Goal: Task Accomplishment & Management: Manage account settings

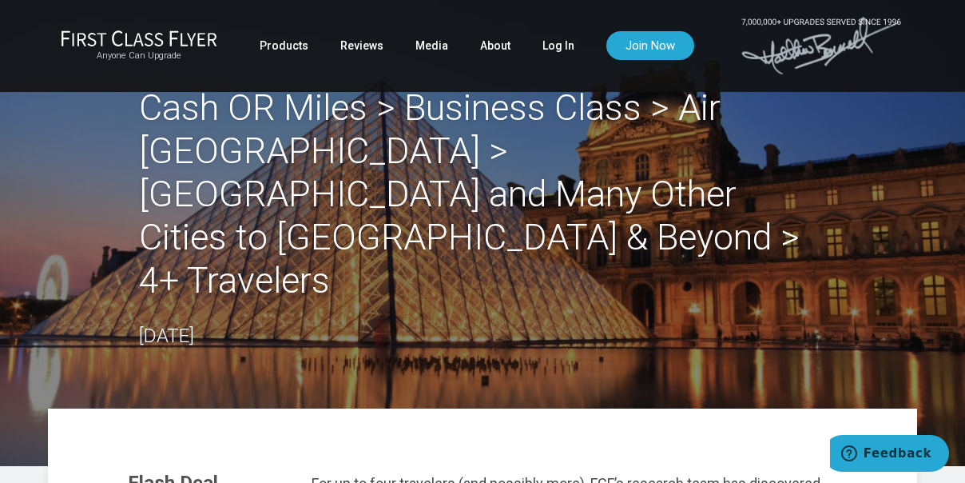
click at [563, 53] on link "Log In" at bounding box center [559, 45] width 32 height 29
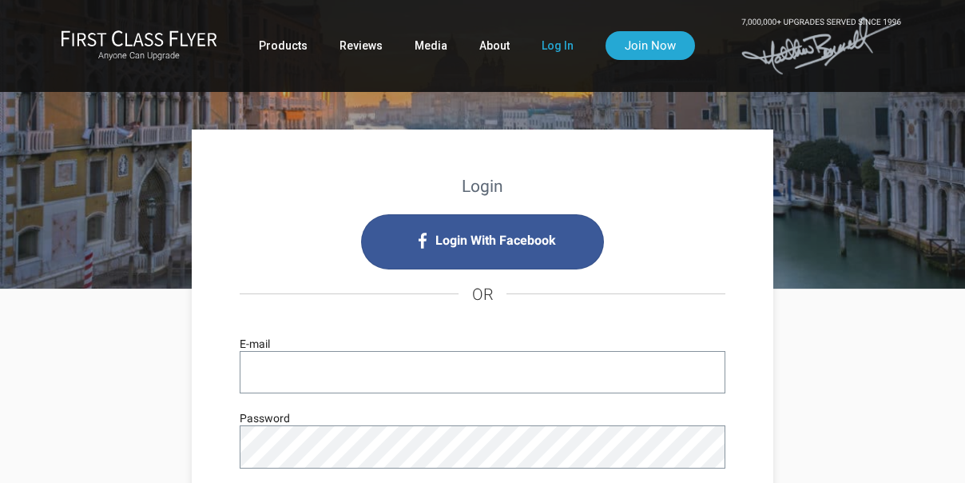
click at [412, 376] on input "E-mail" at bounding box center [483, 372] width 486 height 42
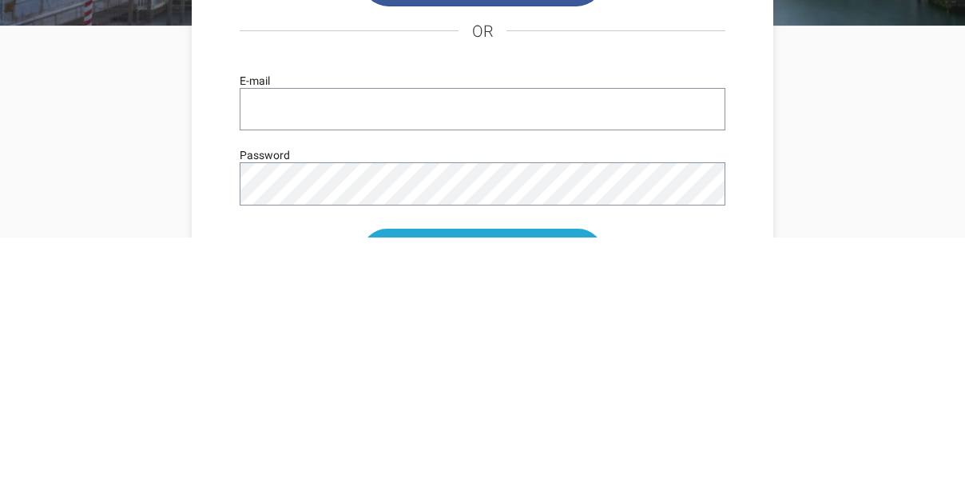
type input "[EMAIL_ADDRESS][DOMAIN_NAME]"
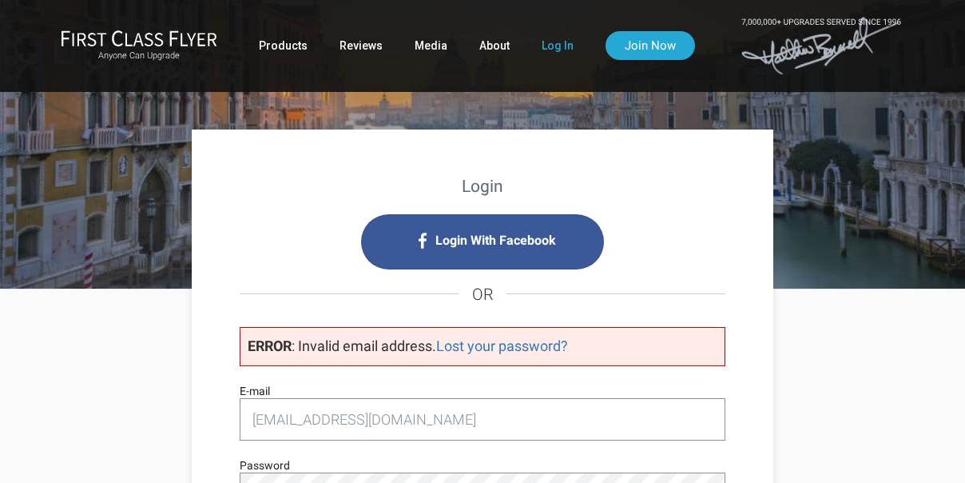
click at [551, 58] on link "Log In" at bounding box center [558, 45] width 32 height 29
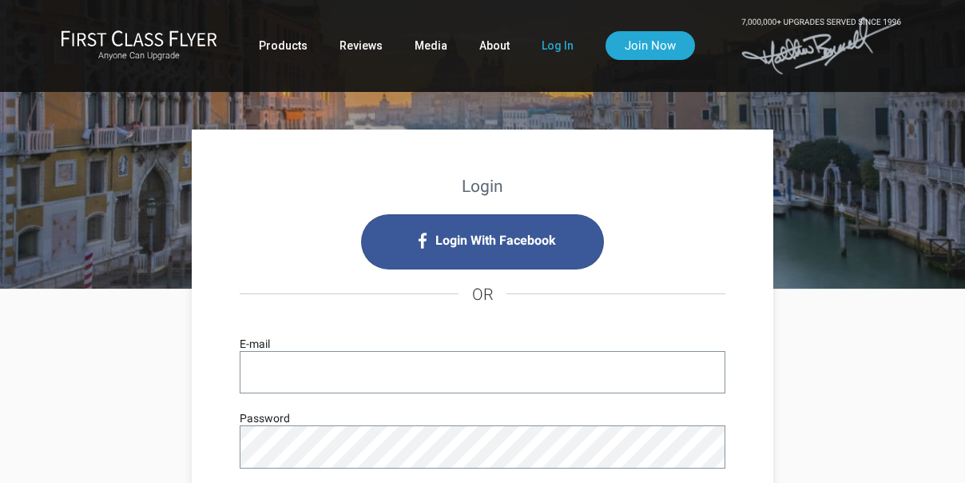
click at [373, 384] on input "E-mail" at bounding box center [483, 372] width 486 height 42
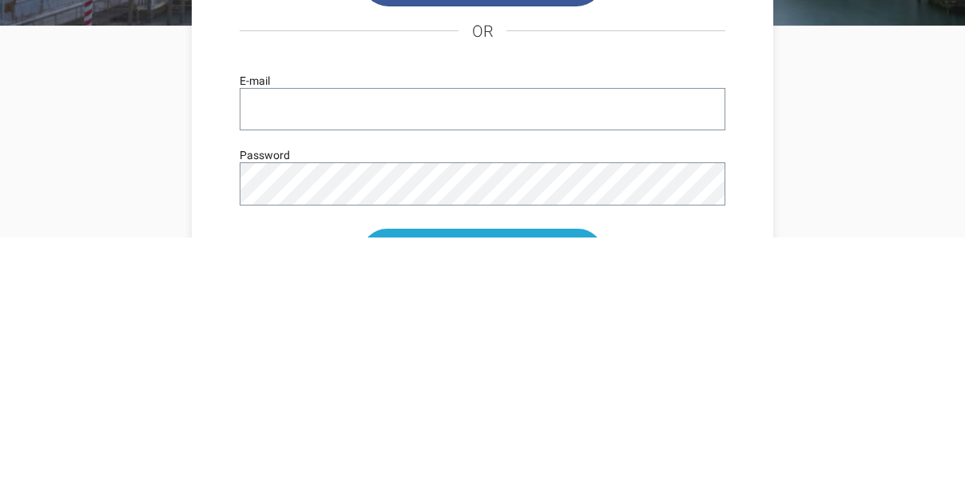
type input "rolfanderse@speyside.com"
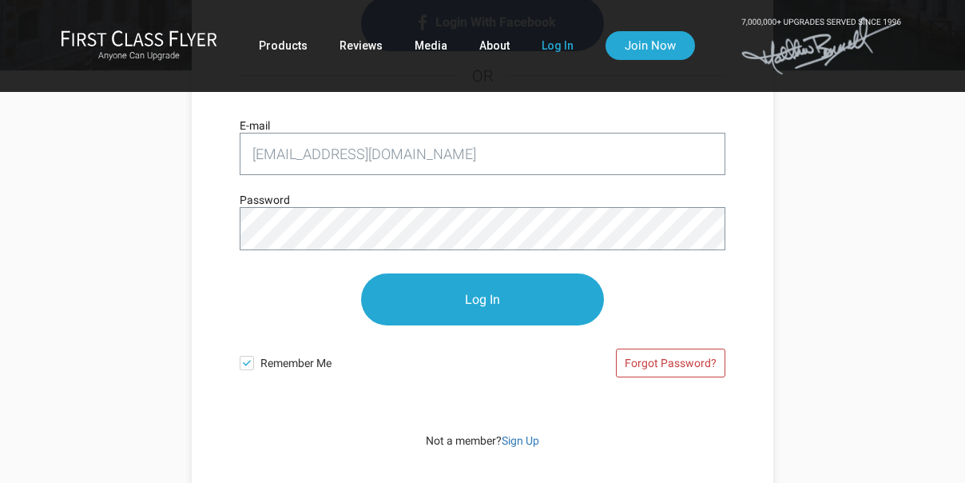
scroll to position [214, 0]
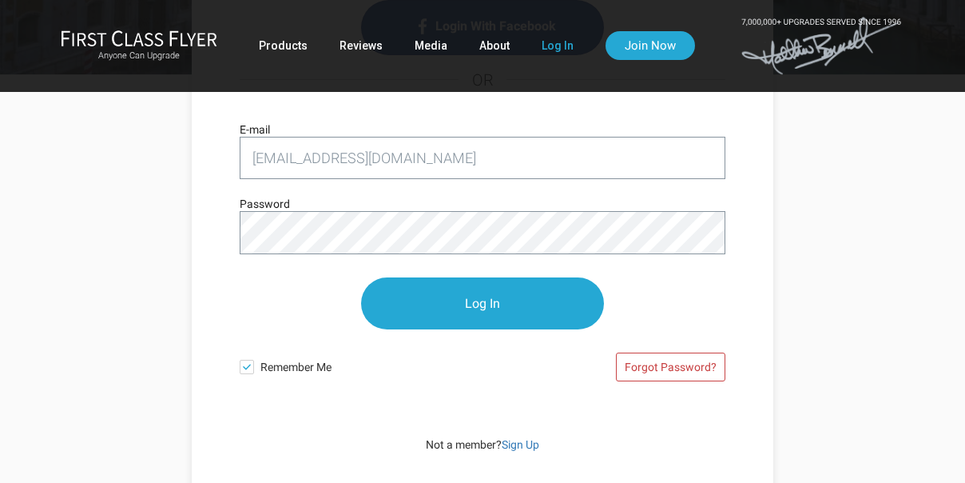
click at [468, 404] on div "Login With Facebook OR rolfanderse@speyside.com E-mail Password Log In Remember…" at bounding box center [483, 207] width 486 height 419
click at [513, 307] on input "Log In" at bounding box center [482, 303] width 243 height 52
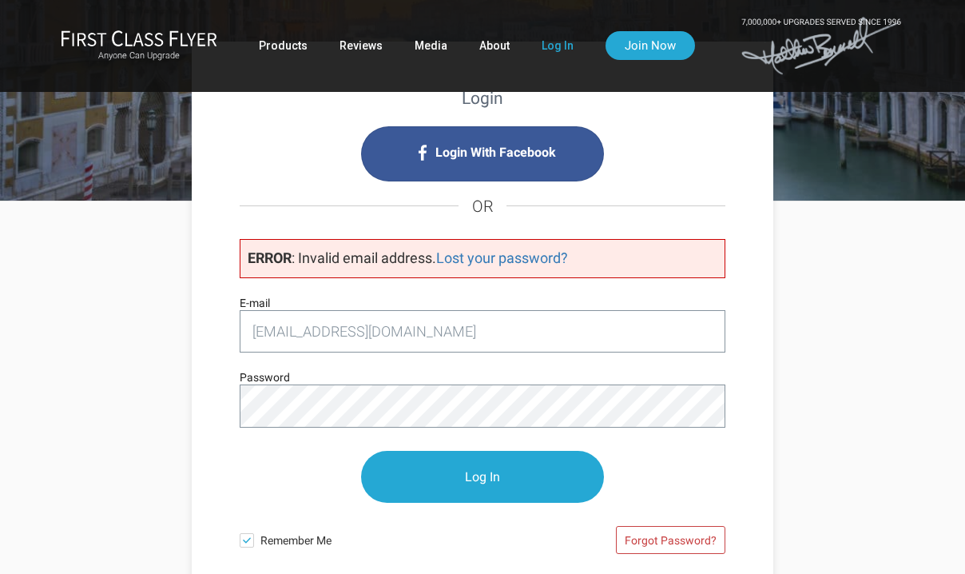
scroll to position [94, 0]
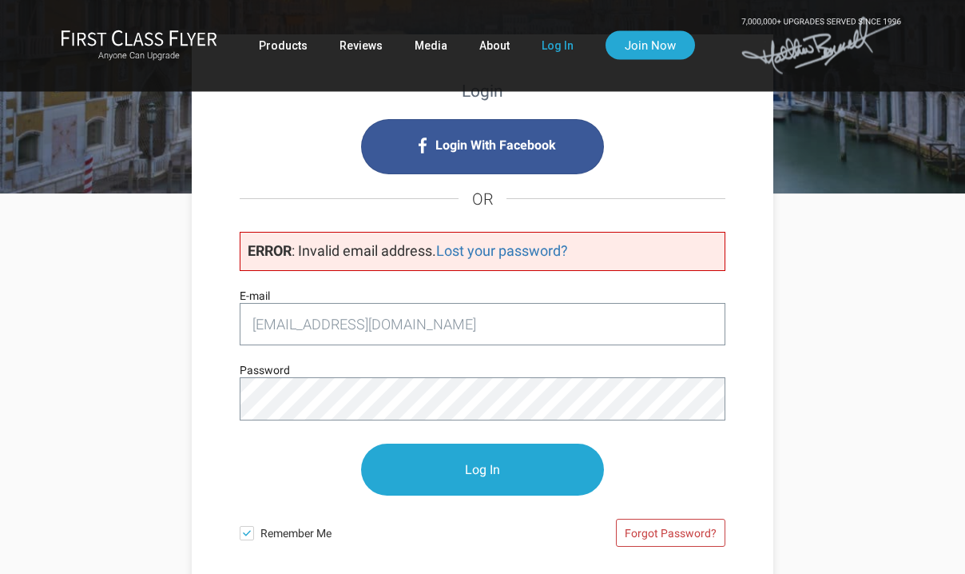
click at [539, 258] on link "Lost your password?" at bounding box center [502, 251] width 132 height 17
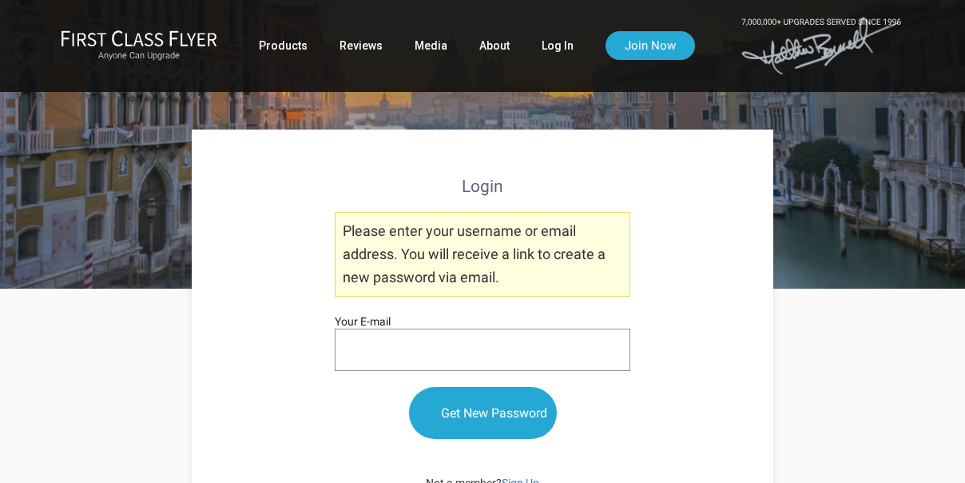
click at [414, 361] on input "Your E-mail" at bounding box center [483, 349] width 296 height 42
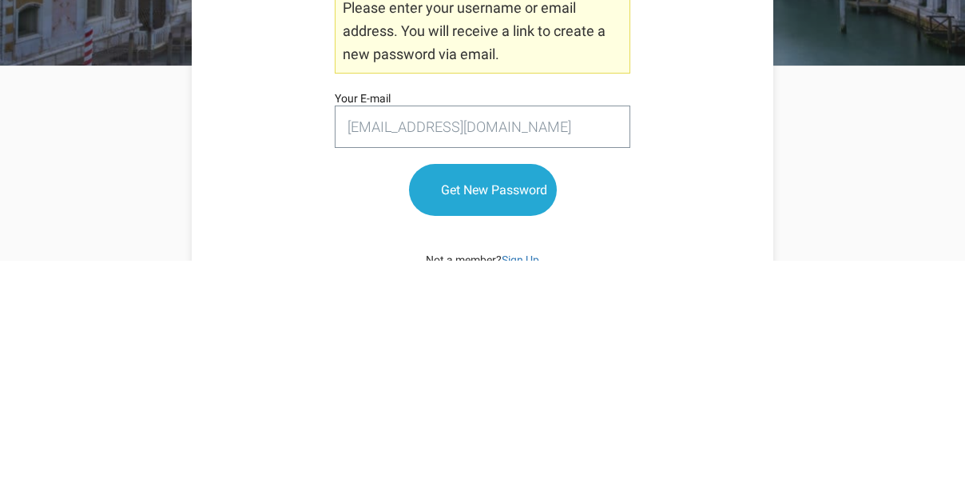
type input "rolfandersen@speyside.com"
click at [502, 387] on input "Get New Password" at bounding box center [483, 413] width 148 height 52
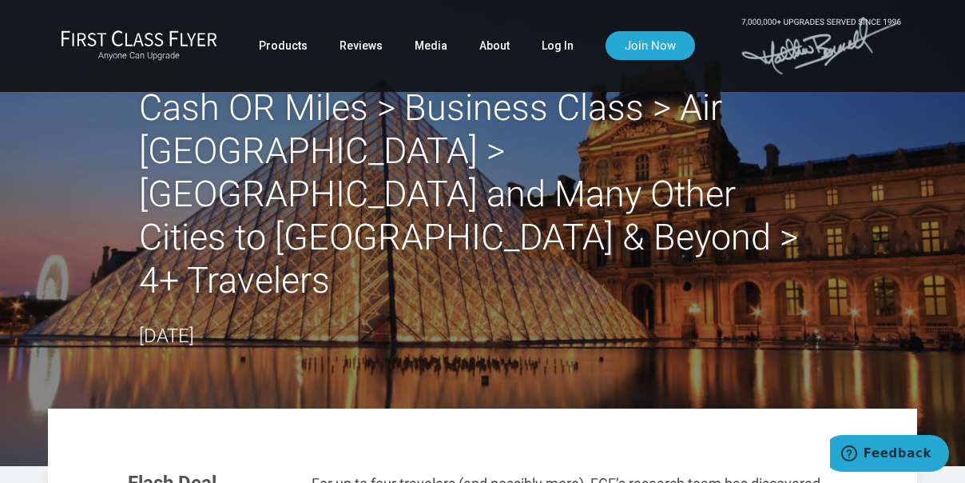
click at [561, 48] on link "Log In" at bounding box center [558, 45] width 32 height 29
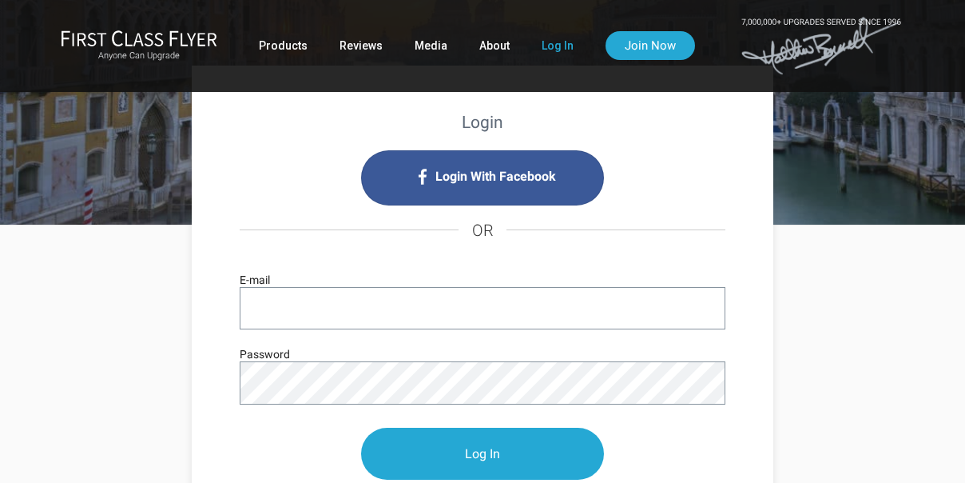
scroll to position [67, 0]
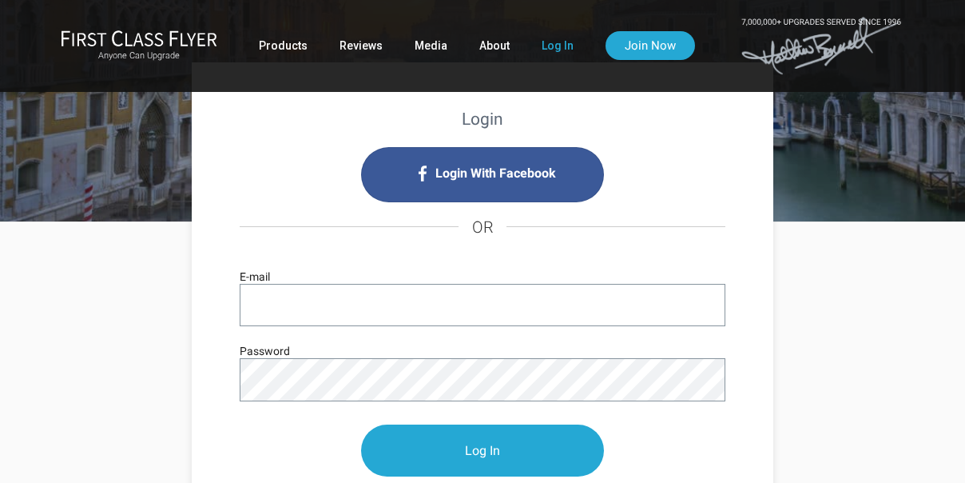
click at [527, 482] on p "Log In" at bounding box center [483, 450] width 486 height 84
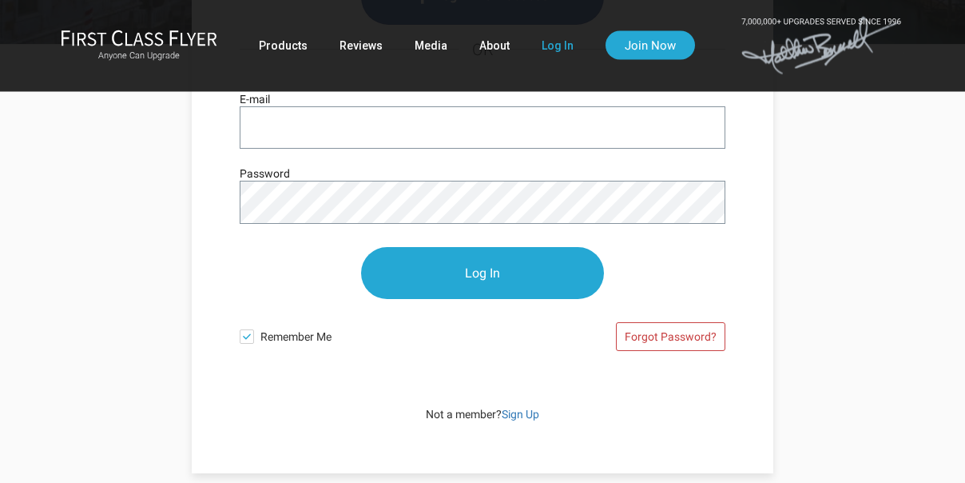
scroll to position [245, 0]
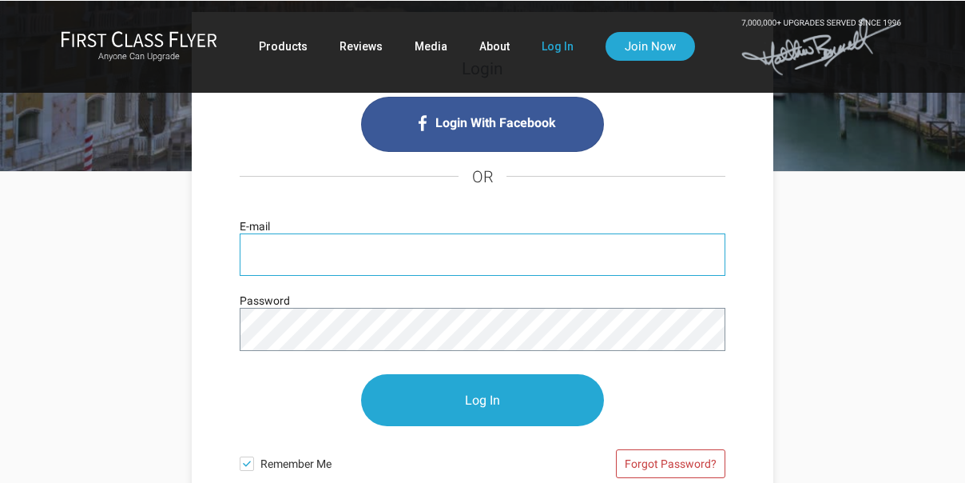
click at [412, 268] on input "E-mail" at bounding box center [483, 254] width 486 height 42
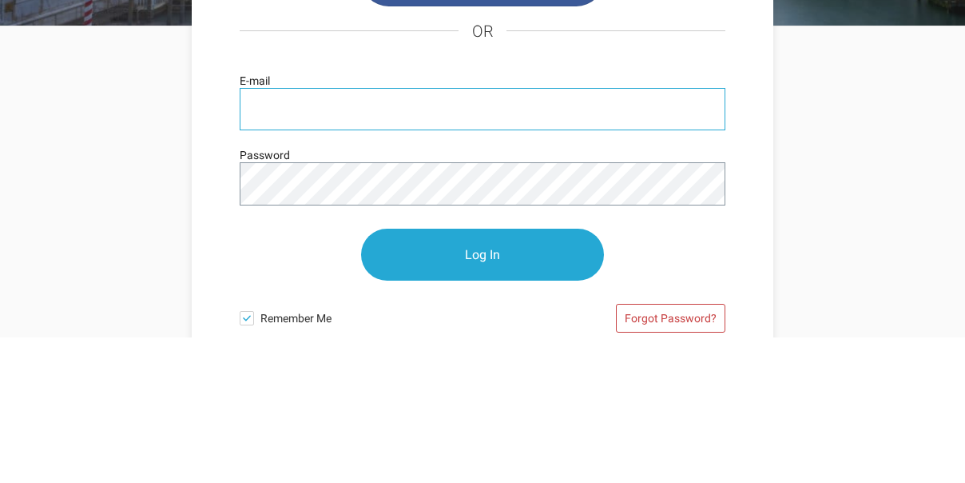
type input "rolfanderse@speyside.com"
click at [483, 375] on input "Log In" at bounding box center [482, 401] width 243 height 52
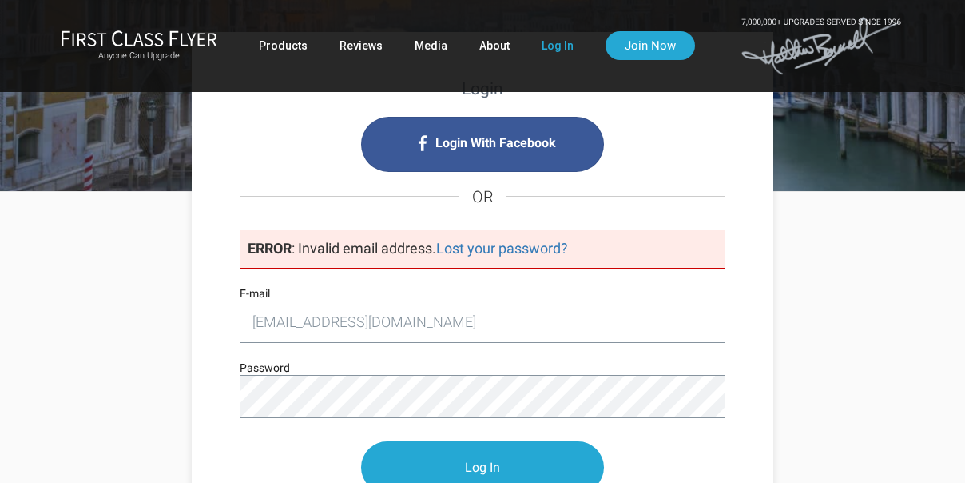
scroll to position [105, 0]
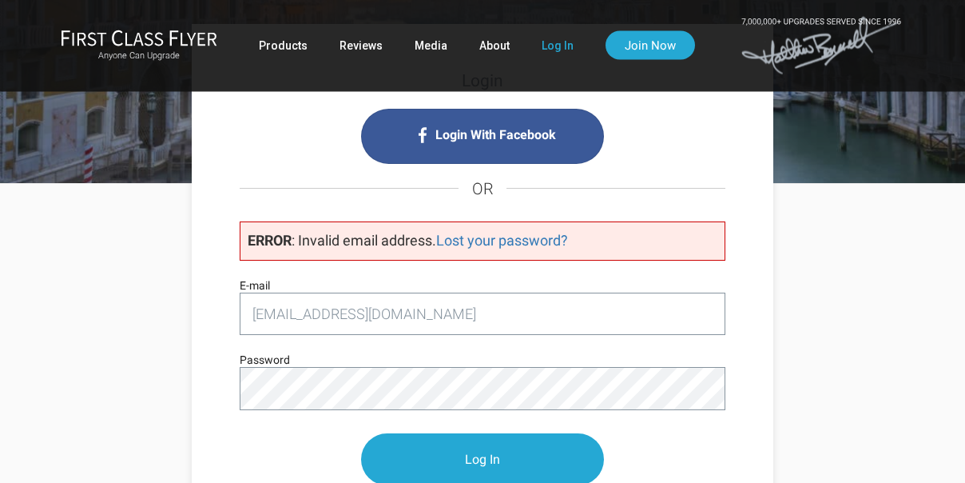
click at [531, 245] on link "Lost your password?" at bounding box center [502, 241] width 132 height 17
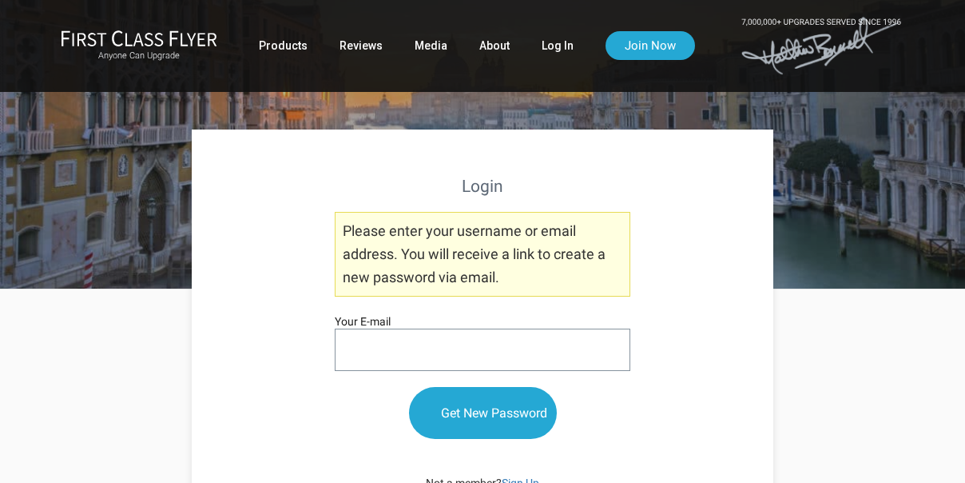
click at [400, 353] on input "Your E-mail" at bounding box center [483, 349] width 296 height 42
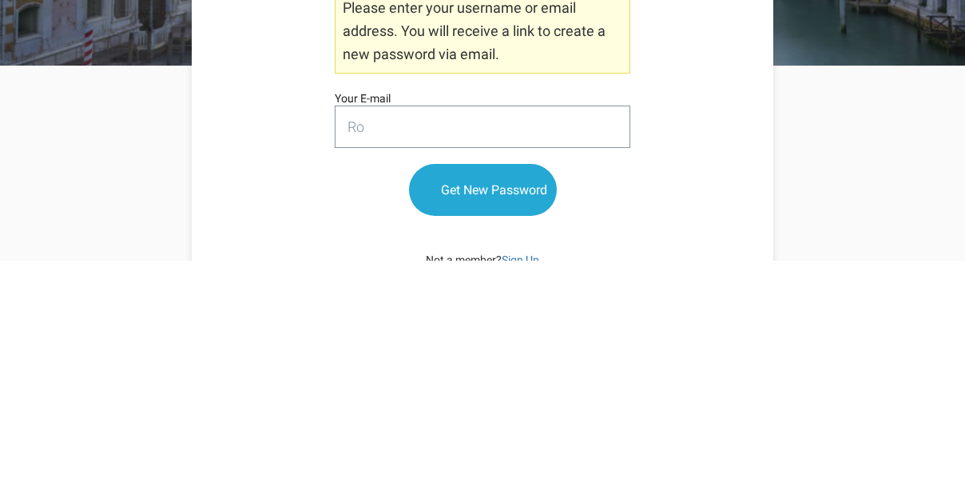
type input "R"
type input "rolfandersen@speyside.com"
click at [518, 387] on input "Get New Password" at bounding box center [483, 413] width 148 height 52
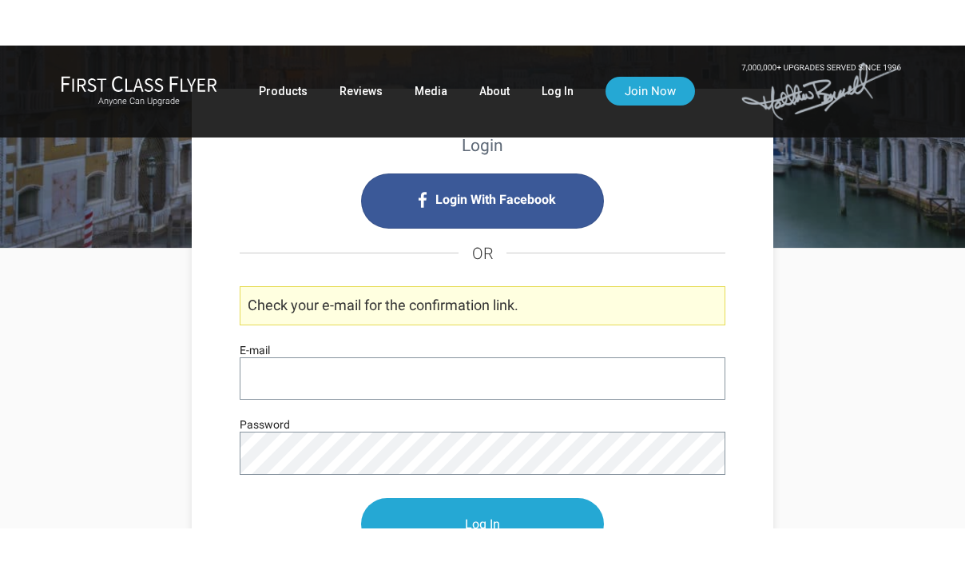
scroll to position [98, 0]
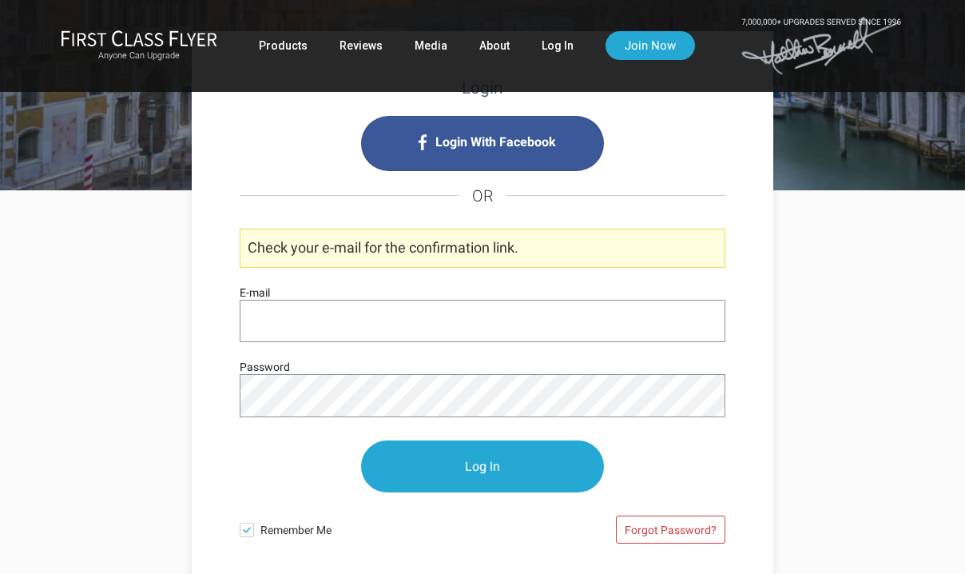
click at [546, 58] on link "Log In" at bounding box center [558, 45] width 32 height 29
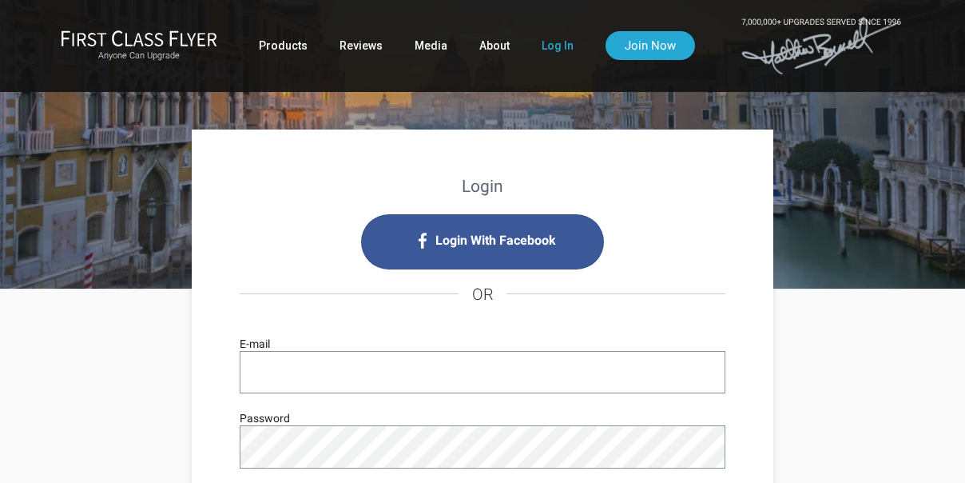
click at [288, 372] on input "E-mail" at bounding box center [483, 372] width 486 height 42
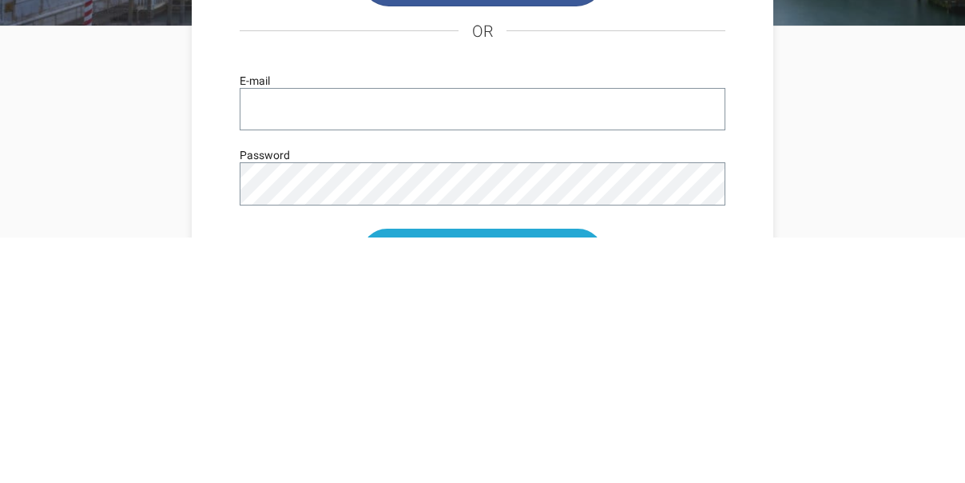
type input "rolfanderse@speyside.com"
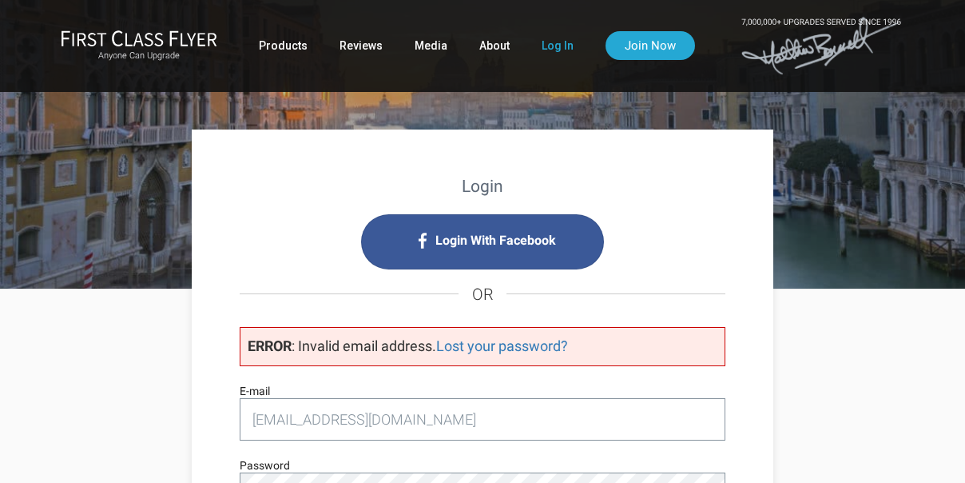
click at [555, 54] on link "Log In" at bounding box center [558, 45] width 32 height 29
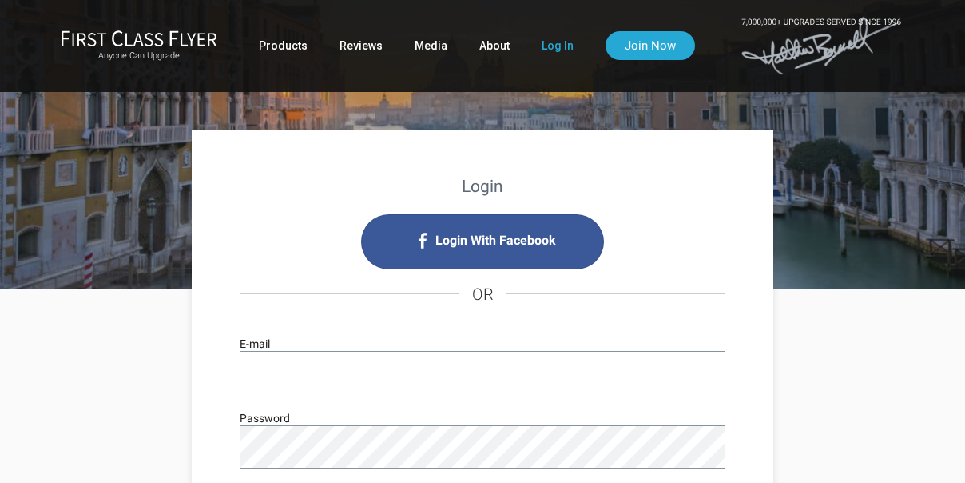
click at [378, 390] on input "E-mail" at bounding box center [483, 372] width 486 height 42
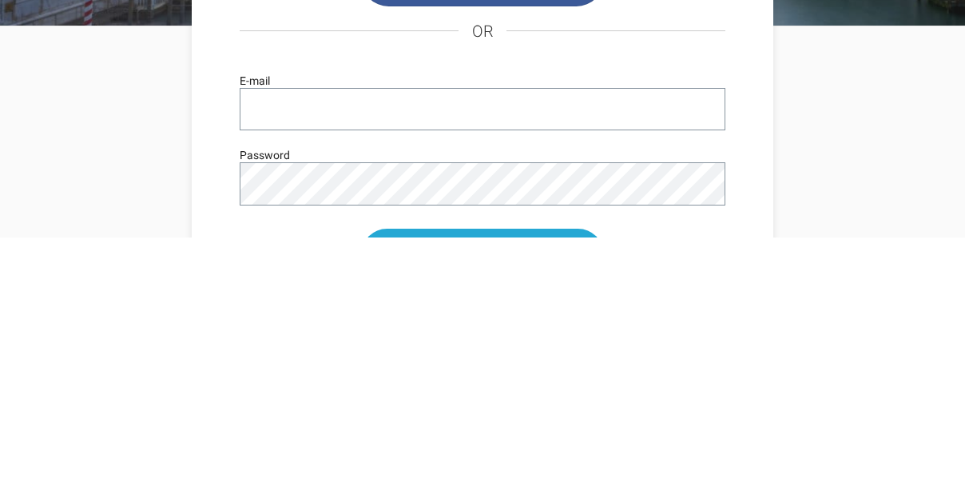
type input "t"
click at [382, 333] on input "lndarrow@aol.com" at bounding box center [483, 354] width 486 height 42
type input "l"
type input "rolfandersen@speyside.com"
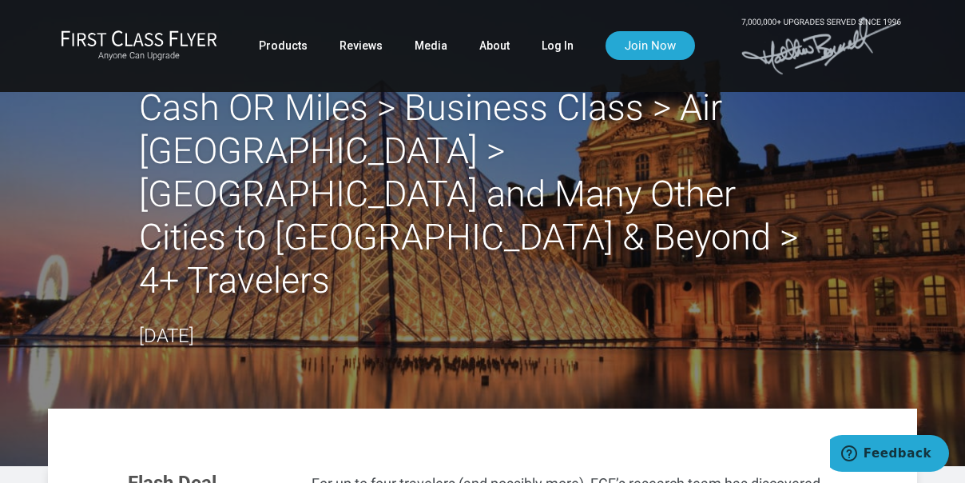
click at [655, 49] on link "Join Now" at bounding box center [650, 45] width 89 height 29
click at [619, 14] on div "Anyone Can Upgrade Products Reviews Media About Log In Join Now" at bounding box center [482, 46] width 869 height 66
click at [558, 53] on link "Log In" at bounding box center [558, 45] width 32 height 29
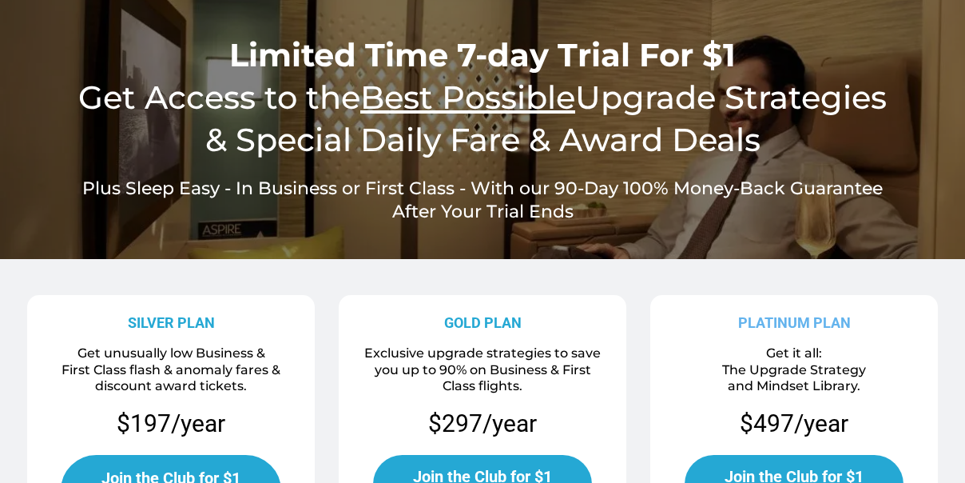
scroll to position [84, 0]
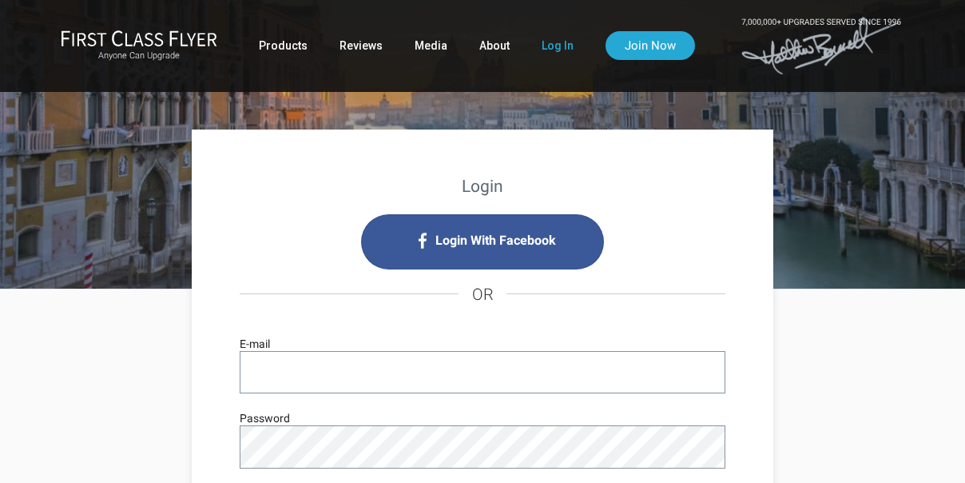
click at [381, 383] on input "E-mail" at bounding box center [483, 372] width 486 height 42
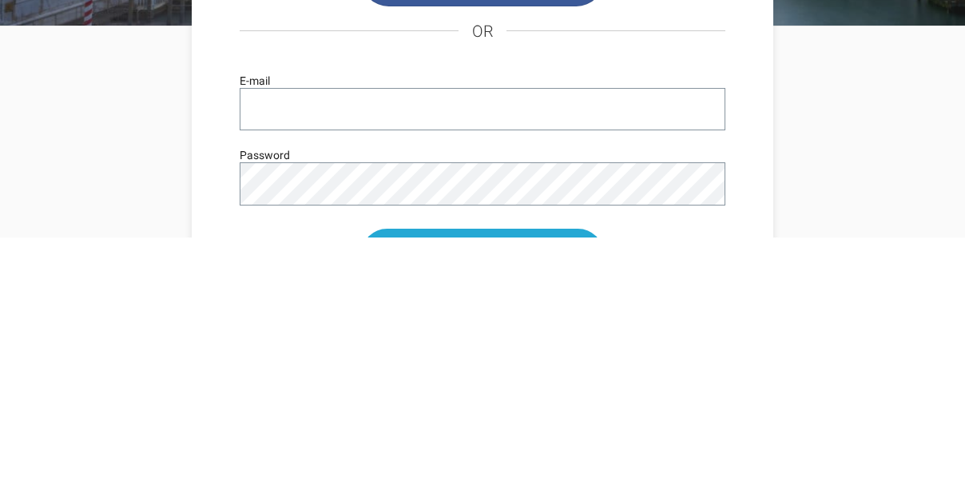
type input "[EMAIL_ADDRESS][DOMAIN_NAME]"
